Goal: Task Accomplishment & Management: Use online tool/utility

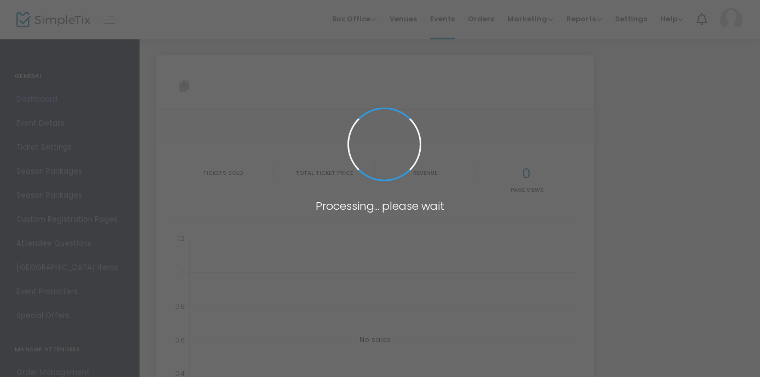
type input "[URL][DOMAIN_NAME]"
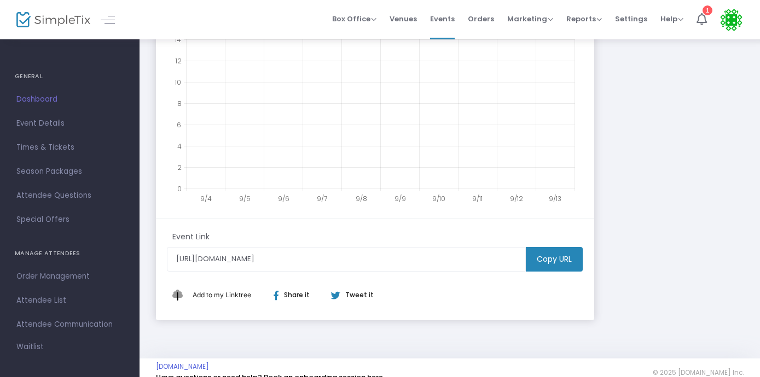
scroll to position [293, 0]
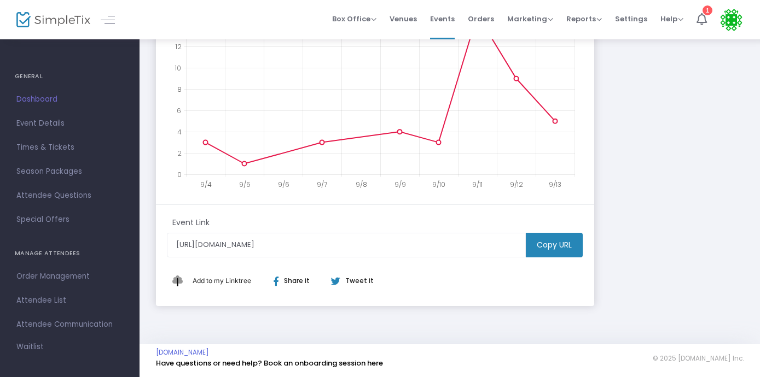
click at [538, 250] on m-button "Copy URL" at bounding box center [554, 245] width 57 height 25
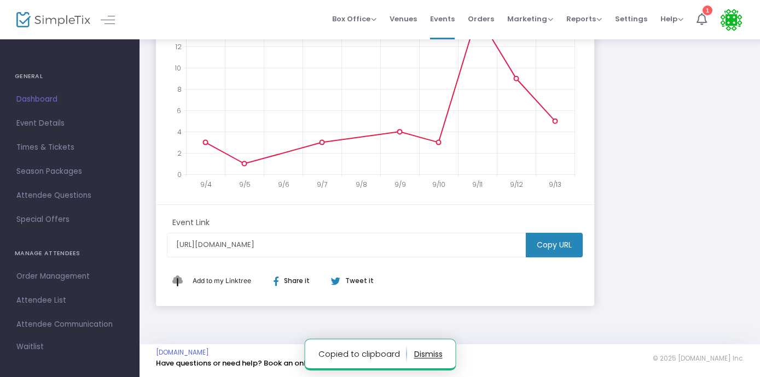
scroll to position [897, 1]
